Goal: Check status: Check status

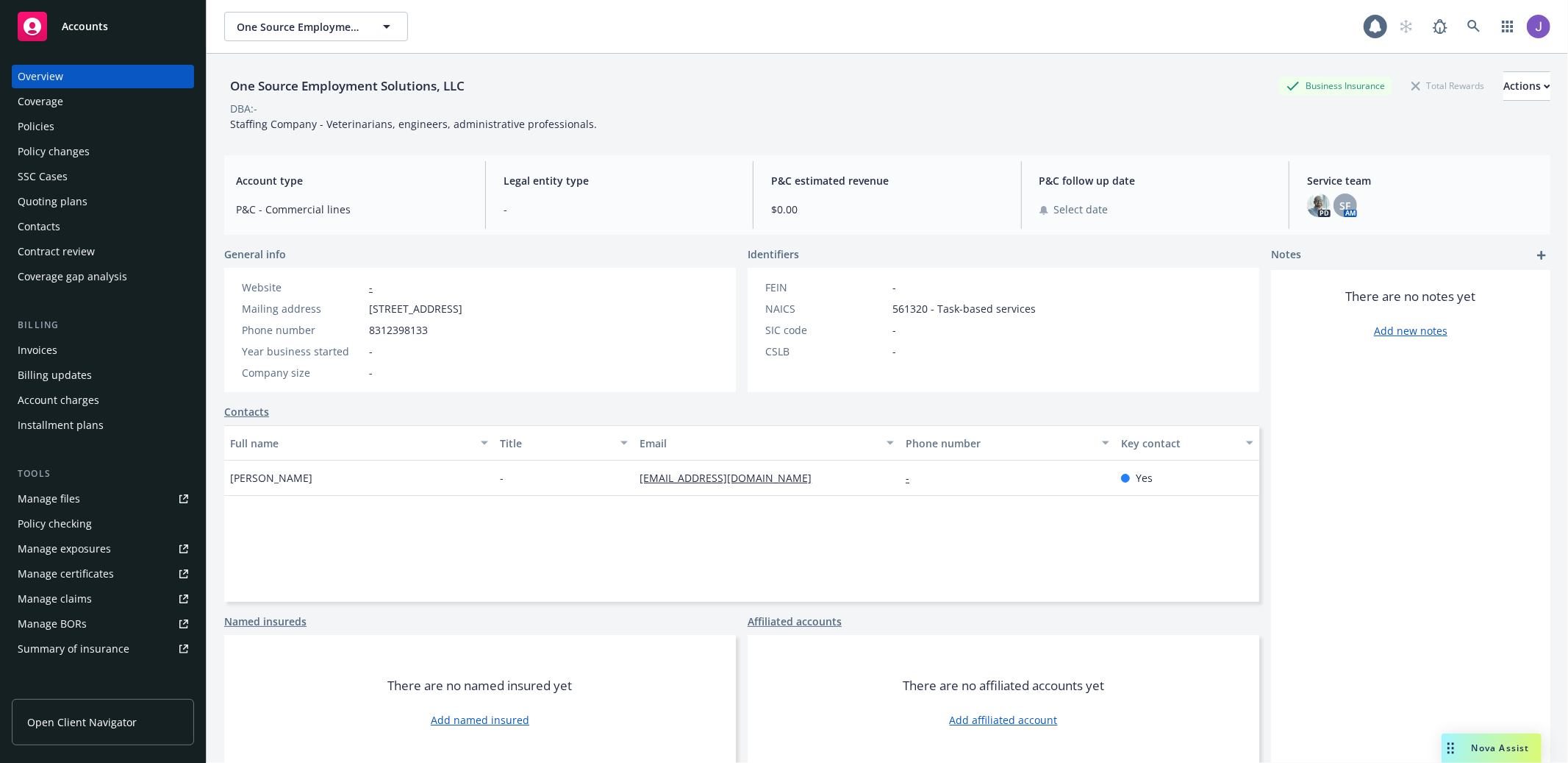
click at [95, 202] on div "Quoting plans" at bounding box center [103, 201] width 170 height 24
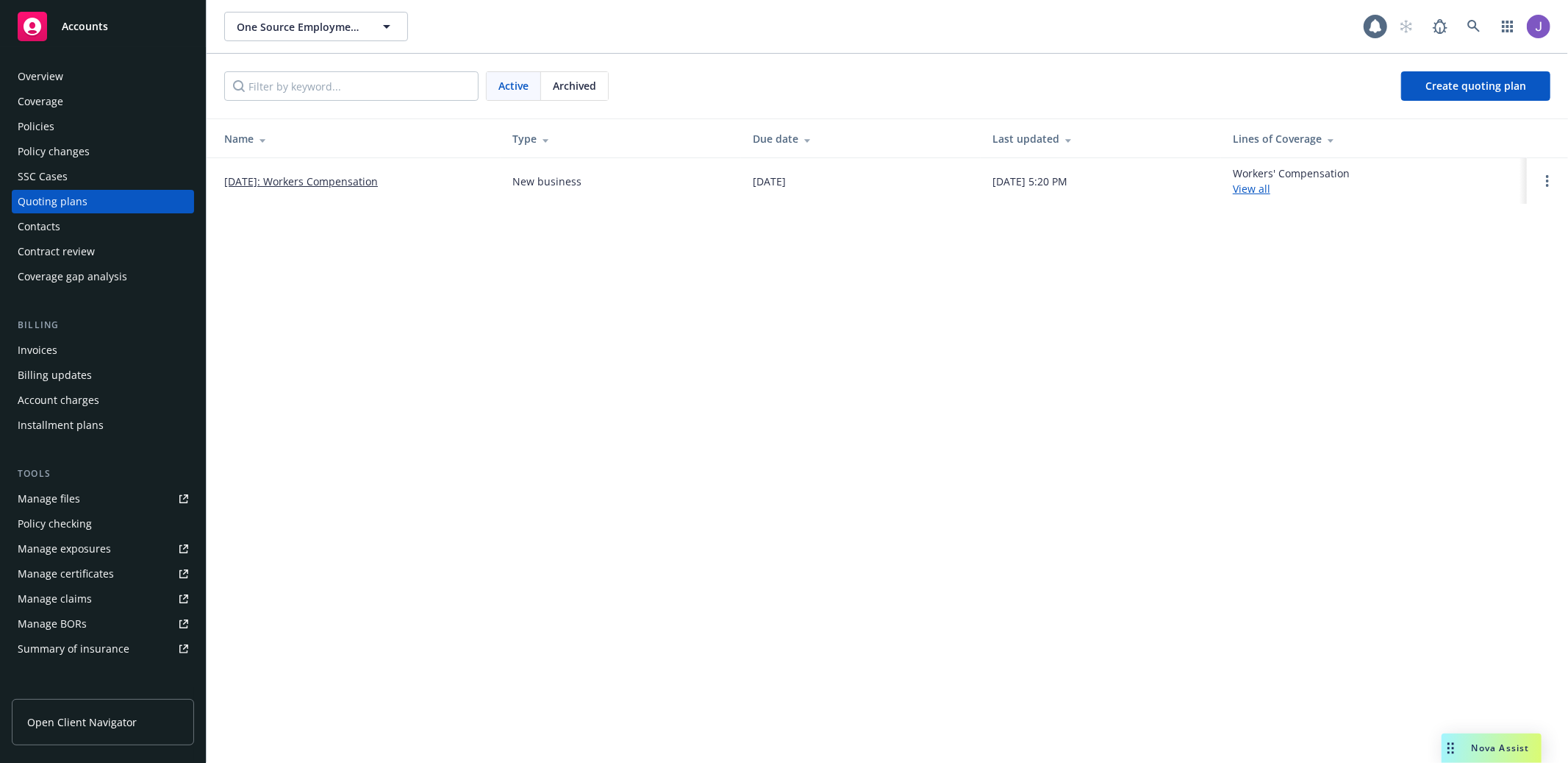
click at [325, 180] on link "[DATE]: Workers Compensation" at bounding box center [301, 181] width 154 height 15
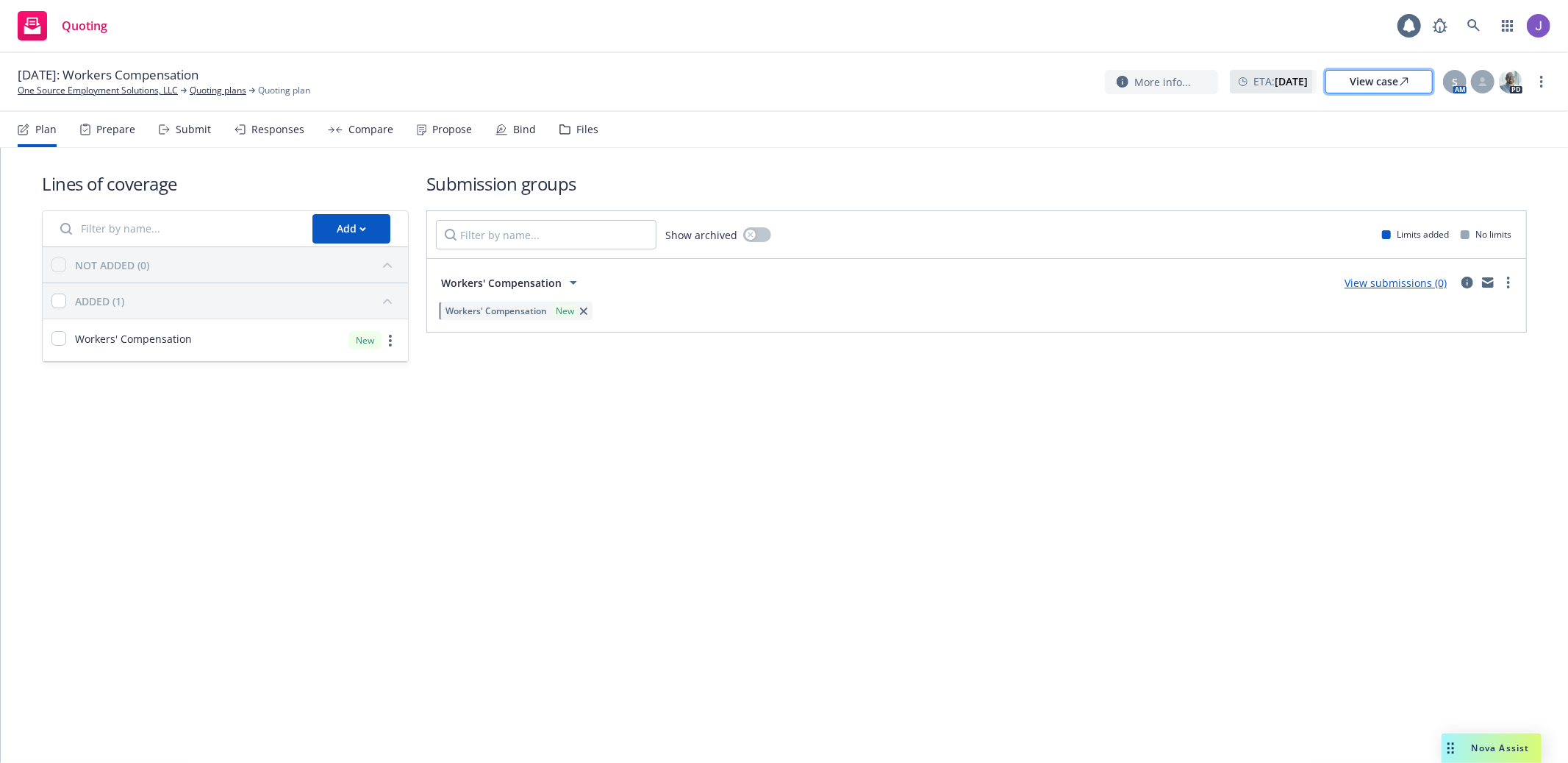
click at [1381, 77] on div "View case" at bounding box center [1379, 81] width 59 height 22
